Goal: Obtain resource: Download file/media

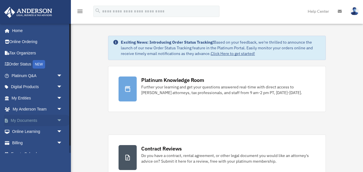
click at [64, 118] on span "arrow_drop_down" at bounding box center [62, 121] width 11 height 12
click at [21, 134] on link "Box" at bounding box center [39, 131] width 63 height 11
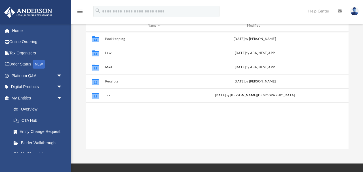
scroll to position [64, 0]
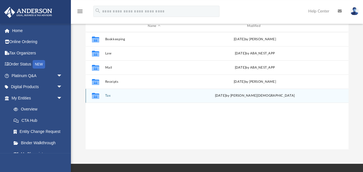
click at [109, 95] on button "Tax" at bounding box center [154, 96] width 98 height 4
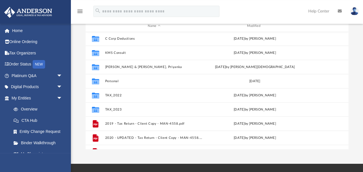
scroll to position [0, 0]
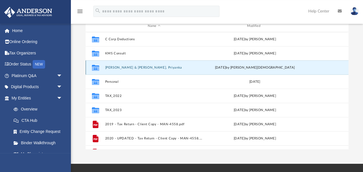
click at [128, 68] on button "Nanu, Manish & Wadhwa, Priyanka" at bounding box center [154, 68] width 98 height 4
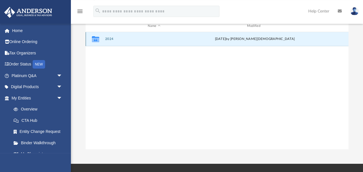
click at [110, 39] on button "2024" at bounding box center [154, 39] width 98 height 4
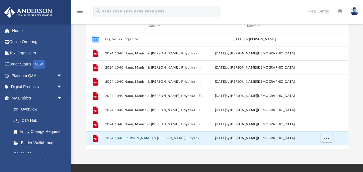
click at [160, 139] on button "2024 1040 Nanu, Manish & Wadhwa, Priyanka - Review Copy.pdf" at bounding box center [154, 138] width 98 height 4
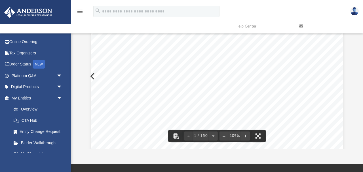
click at [254, 93] on div "426340 04-01-24 REVIEW COPY ANDERSON GLOBAL BUSINESS GROUP, LLC 3225 MCLEOD DRI…" at bounding box center [216, 169] width 251 height 325
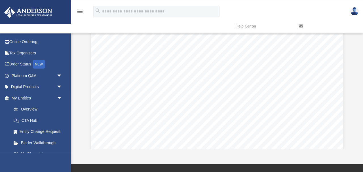
scroll to position [17536, 0]
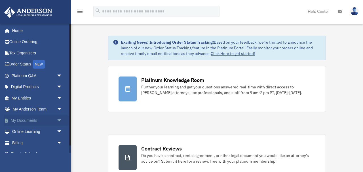
click at [60, 124] on span "arrow_drop_down" at bounding box center [62, 121] width 11 height 12
click at [27, 132] on link "Box" at bounding box center [39, 131] width 63 height 11
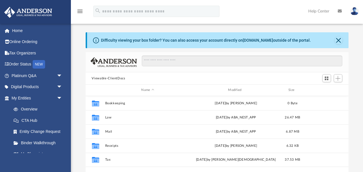
scroll to position [129, 262]
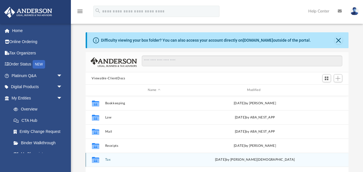
click at [107, 161] on button "Tax" at bounding box center [154, 160] width 98 height 4
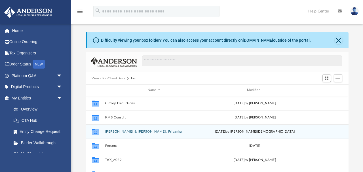
click at [134, 132] on button "Nanu, Manish & Wadhwa, Priyanka" at bounding box center [154, 132] width 98 height 4
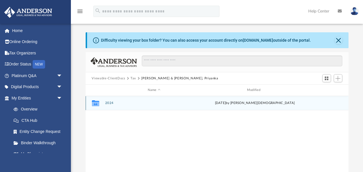
click at [112, 106] on div "Collaborated Folder 2024 today by Oshee Jain" at bounding box center [217, 103] width 263 height 14
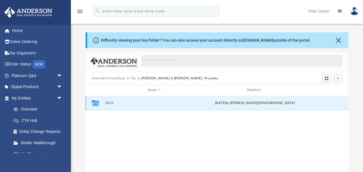
click at [110, 105] on button "2024" at bounding box center [154, 103] width 98 height 4
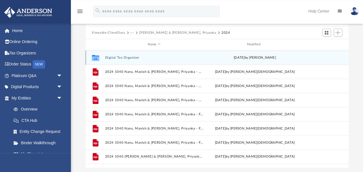
scroll to position [62, 0]
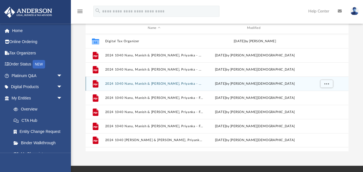
click at [171, 83] on button "2024 1040 Nanu, Manish & Wadhwa, Priyanka - E-file authorisation - please sign.…" at bounding box center [154, 84] width 98 height 4
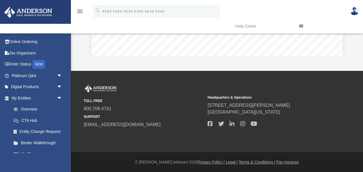
scroll to position [23, 0]
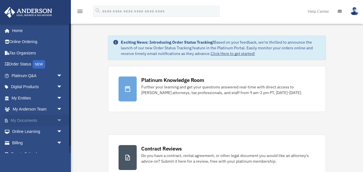
click at [60, 118] on span "arrow_drop_down" at bounding box center [62, 121] width 11 height 12
click at [24, 131] on link "Box" at bounding box center [39, 131] width 63 height 11
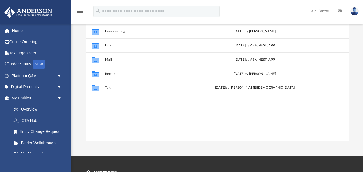
scroll to position [71, 0]
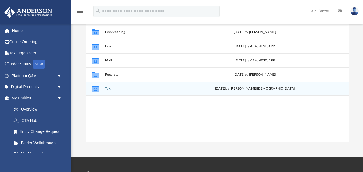
click at [109, 89] on button "Tax" at bounding box center [154, 89] width 98 height 4
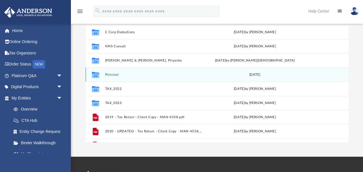
click at [115, 76] on div "Collaborated Folder Personal Mon Sep 16 2024" at bounding box center [217, 74] width 263 height 14
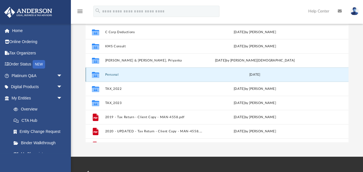
click at [112, 75] on button "Personal" at bounding box center [154, 75] width 98 height 4
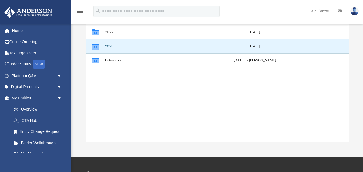
click at [108, 47] on button "2023" at bounding box center [154, 47] width 98 height 4
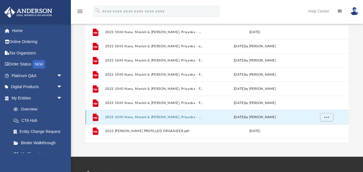
click at [173, 119] on button "2023 1040 Nanu, Manish & Wadhwa, Priyanka - Review Copy.pdf" at bounding box center [154, 117] width 98 height 4
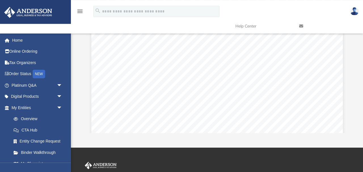
scroll to position [157, 0]
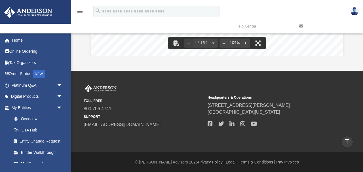
click at [217, 41] on button "File preview" at bounding box center [212, 43] width 9 height 12
click at [358, 99] on div "TOLL FREE 800.706.4741 SUPPORT info@andersonadvisors.com Headquarters & Operati…" at bounding box center [216, 111] width 283 height 53
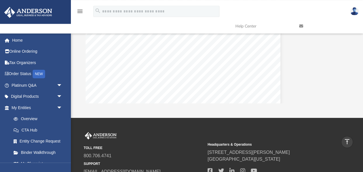
scroll to position [0, 0]
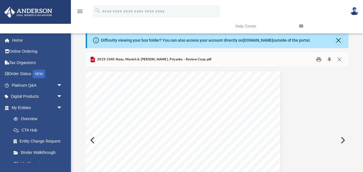
click at [308, 87] on div "326340 04-01-23 REVIEW COPY ANDERSON LAW GROUP, PLLC 3225 MCLEOD DRIVE LAS VEGA…" at bounding box center [217, 140] width 263 height 146
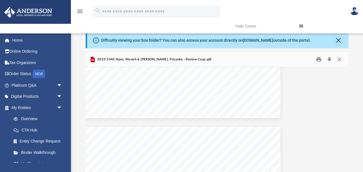
scroll to position [6551, 62]
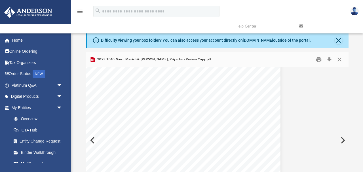
click at [299, 99] on div "310401 12-26-23 R 1 2 3 4 5 6 7 8 9 10 11 12 13 14 15 1 2a 2b 2c 3 4 5 6 7 8 9 …" at bounding box center [217, 140] width 263 height 146
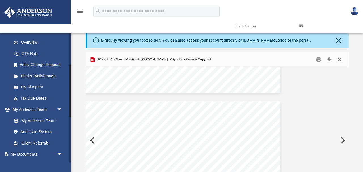
scroll to position [107, 0]
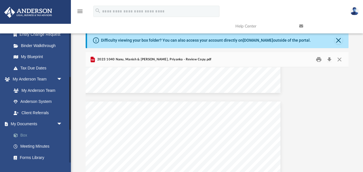
click at [26, 134] on link "Box" at bounding box center [39, 135] width 63 height 11
click at [337, 42] on button "Close" at bounding box center [338, 40] width 8 height 8
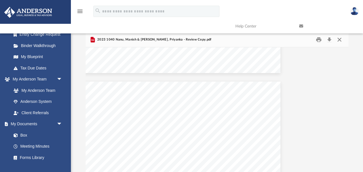
click at [339, 41] on button "Close" at bounding box center [339, 39] width 10 height 9
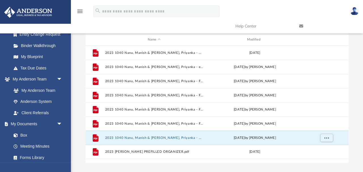
scroll to position [31, 0]
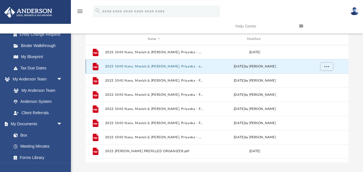
click at [162, 66] on button "2023 1040 Nanu, Manish & Wadhwa, Priyanka - e-file authorization - please sign.…" at bounding box center [154, 67] width 98 height 4
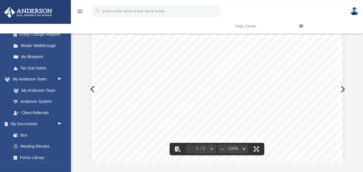
click at [255, 86] on span "(Enter" at bounding box center [258, 87] width 9 height 3
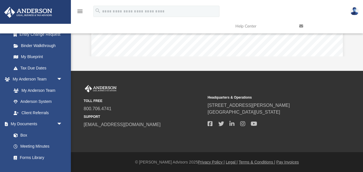
scroll to position [0, 0]
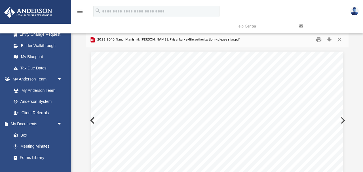
click at [339, 38] on button "Close" at bounding box center [339, 39] width 10 height 9
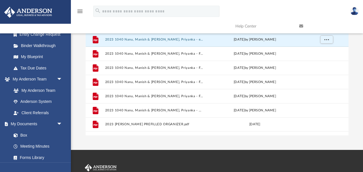
scroll to position [48, 0]
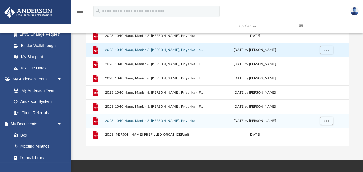
click at [149, 120] on button "2023 1040 Nanu, Manish & Wadhwa, Priyanka - Review Copy.pdf" at bounding box center [154, 121] width 98 height 4
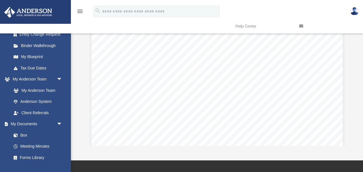
scroll to position [7011, 0]
drag, startPoint x: 359, startPoint y: 74, endPoint x: 363, endPoint y: 91, distance: 17.7
click at [363, 91] on div "Difficulty viewing your box folder? You can also access your account directly o…" at bounding box center [217, 65] width 292 height 161
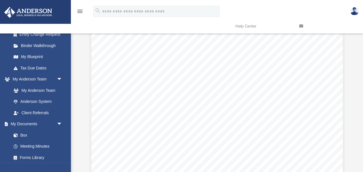
scroll to position [0, 0]
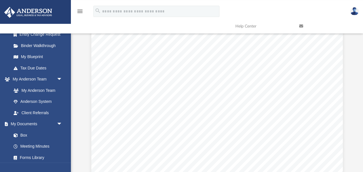
scroll to position [1020, 0]
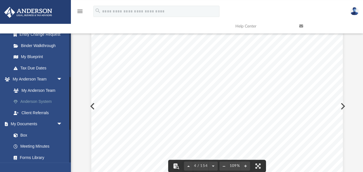
click at [47, 101] on link "Anderson System" at bounding box center [39, 101] width 63 height 11
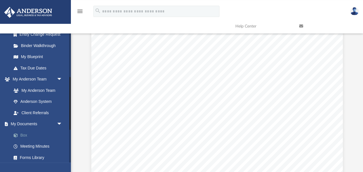
click at [26, 133] on link "Box" at bounding box center [39, 135] width 63 height 11
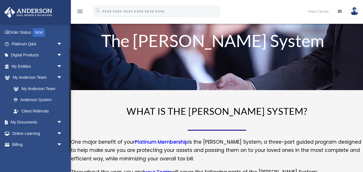
scroll to position [41, 0]
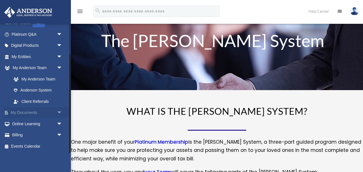
click at [31, 109] on link "My Documents arrow_drop_down" at bounding box center [37, 112] width 67 height 11
click at [62, 109] on span "arrow_drop_down" at bounding box center [62, 113] width 11 height 12
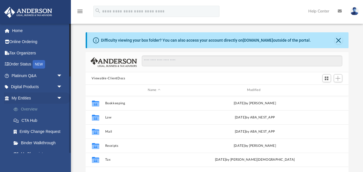
scroll to position [129, 262]
click at [58, 98] on span "arrow_drop_down" at bounding box center [62, 98] width 11 height 12
click at [59, 109] on span "arrow_drop_down" at bounding box center [62, 110] width 11 height 12
click at [23, 132] on link "Box" at bounding box center [39, 131] width 63 height 11
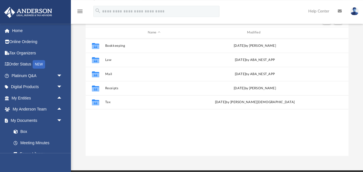
scroll to position [57, 0]
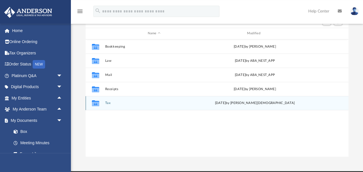
click at [105, 103] on button "Tax" at bounding box center [154, 103] width 98 height 4
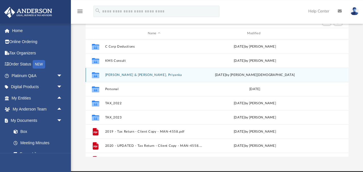
click at [115, 75] on button "[PERSON_NAME] & [PERSON_NAME], Priyanka" at bounding box center [154, 75] width 98 height 4
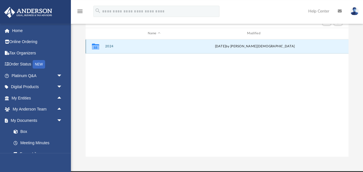
click at [109, 45] on button "2024" at bounding box center [154, 47] width 98 height 4
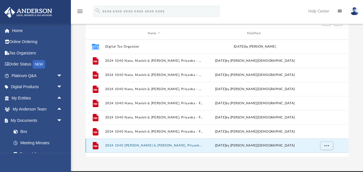
click at [159, 147] on button "2024 1040 [PERSON_NAME] & [PERSON_NAME], Priyanka - Review Copy.pdf" at bounding box center [154, 146] width 98 height 4
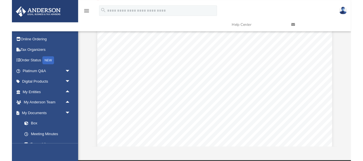
scroll to position [0, 0]
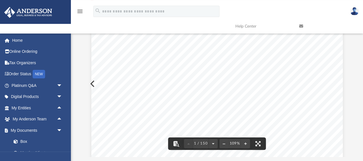
scroll to position [169, 0]
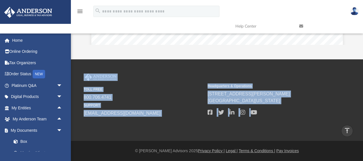
drag, startPoint x: 358, startPoint y: 111, endPoint x: 361, endPoint y: 54, distance: 57.1
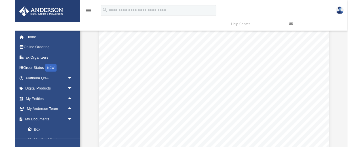
scroll to position [0, 0]
